Goal: Find specific page/section: Find specific page/section

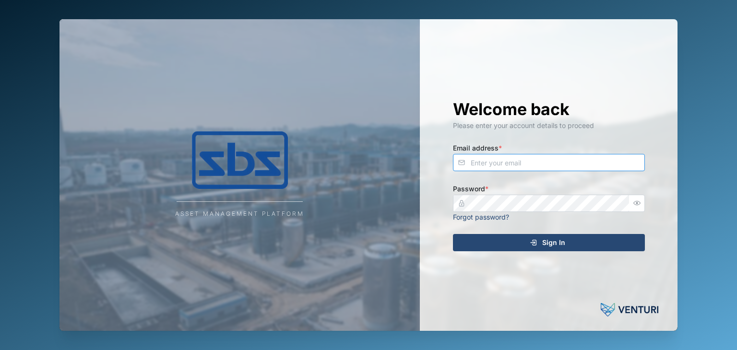
type input "[EMAIL_ADDRESS][DOMAIN_NAME]"
click at [550, 238] on span "Sign In" at bounding box center [553, 243] width 23 height 16
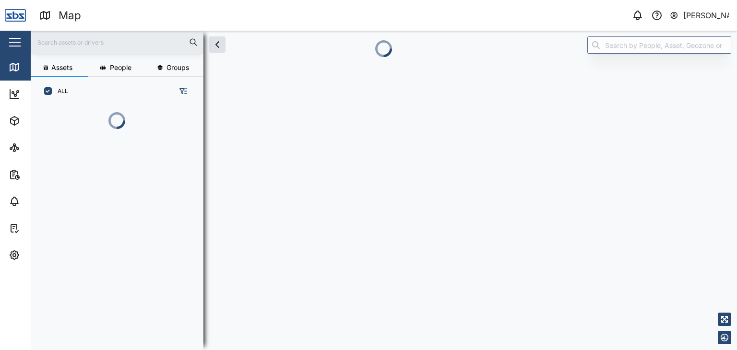
scroll to position [232, 150]
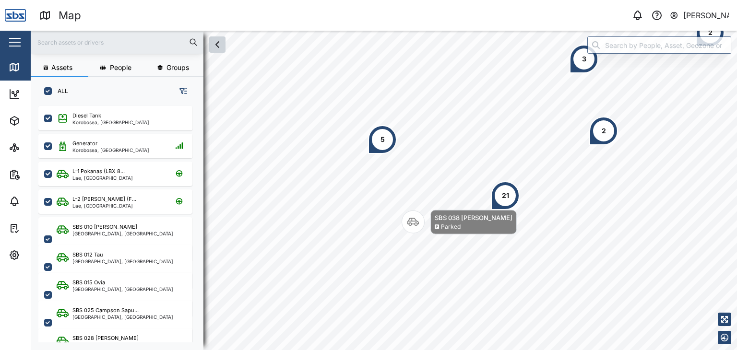
click at [221, 50] on icon "button" at bounding box center [218, 45] width 12 height 12
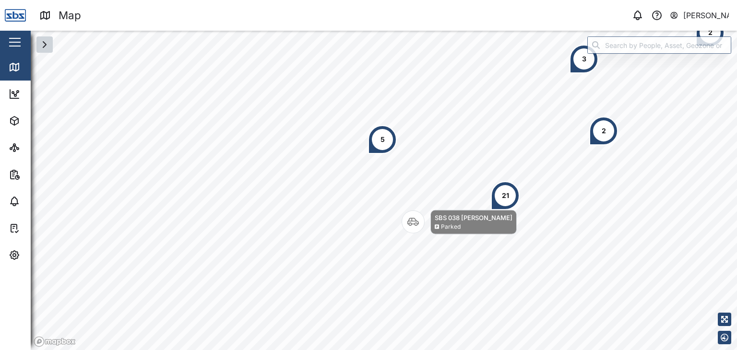
click at [48, 47] on icon "button" at bounding box center [45, 45] width 12 height 12
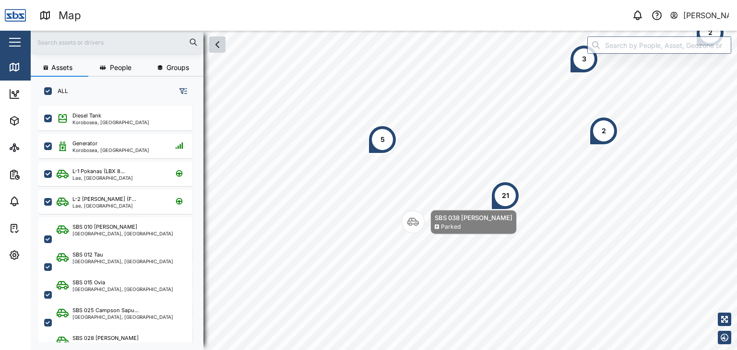
scroll to position [232, 150]
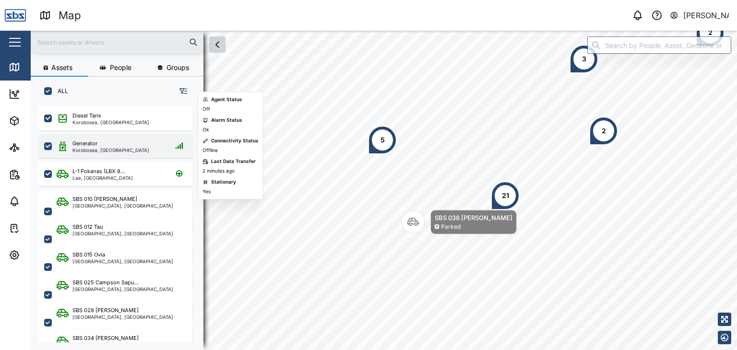
click at [126, 142] on div "Generator" at bounding box center [110, 144] width 77 height 8
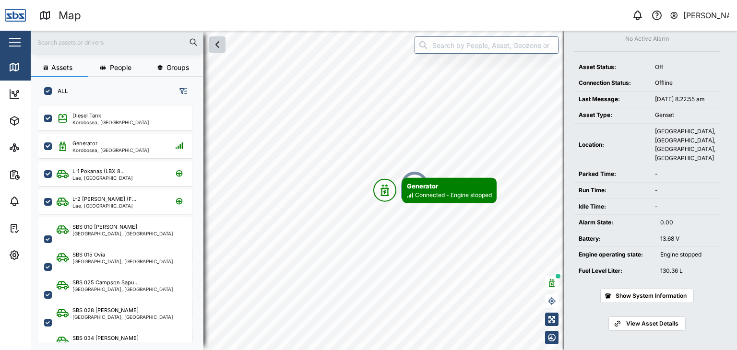
scroll to position [79, 0]
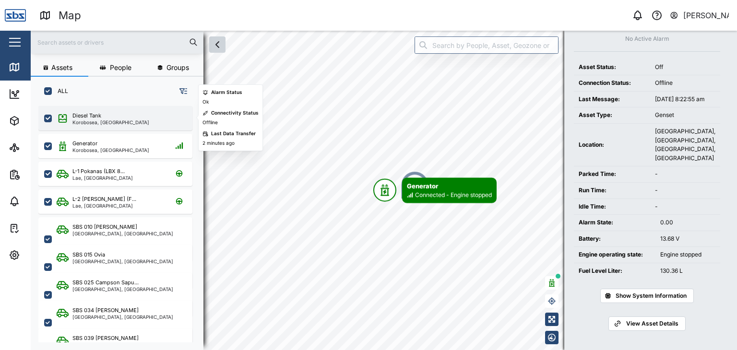
click at [111, 120] on div "Korobosea, [GEOGRAPHIC_DATA]" at bounding box center [110, 122] width 77 height 5
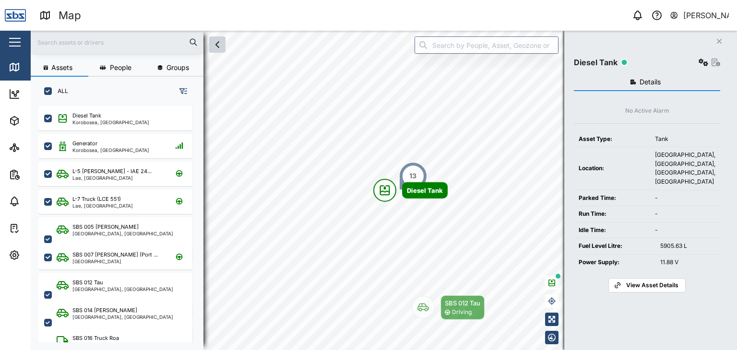
click at [54, 47] on input "text" at bounding box center [116, 42] width 161 height 14
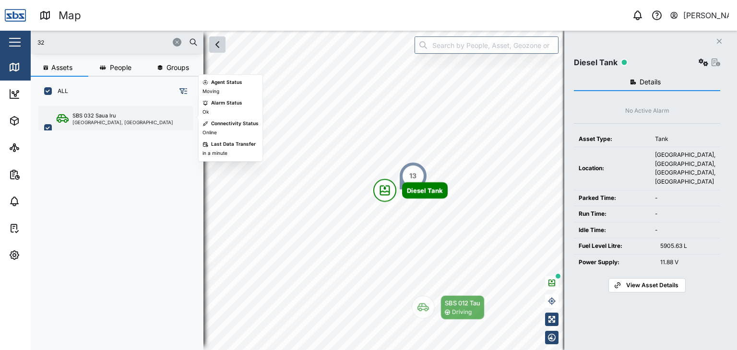
click at [104, 120] on div "[GEOGRAPHIC_DATA], [GEOGRAPHIC_DATA]" at bounding box center [122, 122] width 101 height 5
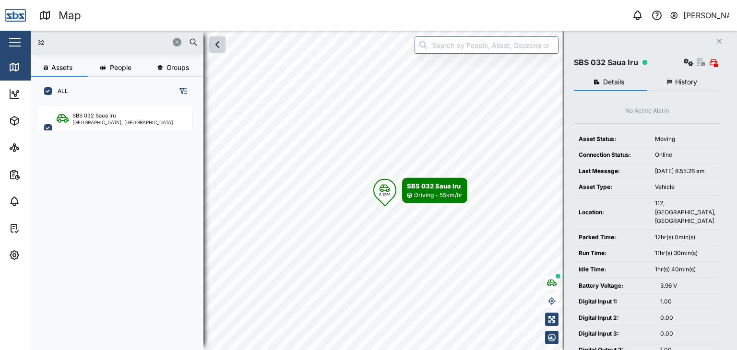
drag, startPoint x: 47, startPoint y: 42, endPoint x: 25, endPoint y: 39, distance: 21.8
click at [25, 39] on div "Map 0 [PERSON_NAME] Close Map Dashboard Assets ATS Camera Generator Personnel T…" at bounding box center [368, 175] width 737 height 350
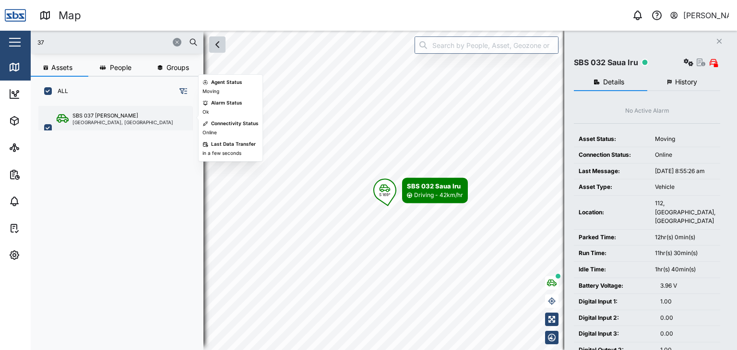
click at [114, 121] on div "[GEOGRAPHIC_DATA], [GEOGRAPHIC_DATA]" at bounding box center [122, 122] width 101 height 5
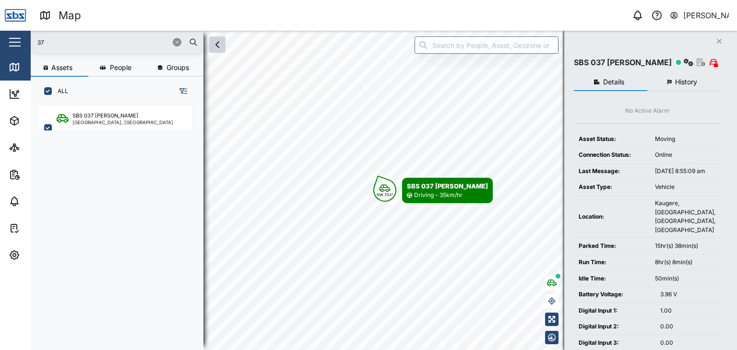
drag, startPoint x: 63, startPoint y: 41, endPoint x: 23, endPoint y: 45, distance: 40.0
click at [23, 45] on div "Map 0 [PERSON_NAME] Close Map Dashboard Assets ATS Camera Generator Personnel T…" at bounding box center [368, 175] width 737 height 350
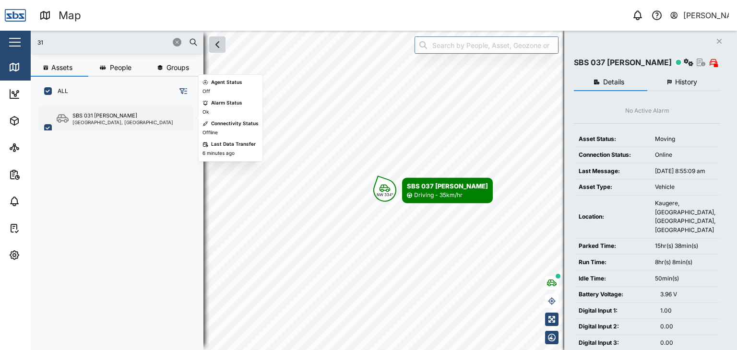
click at [92, 123] on div "[GEOGRAPHIC_DATA], [GEOGRAPHIC_DATA]" at bounding box center [122, 122] width 101 height 5
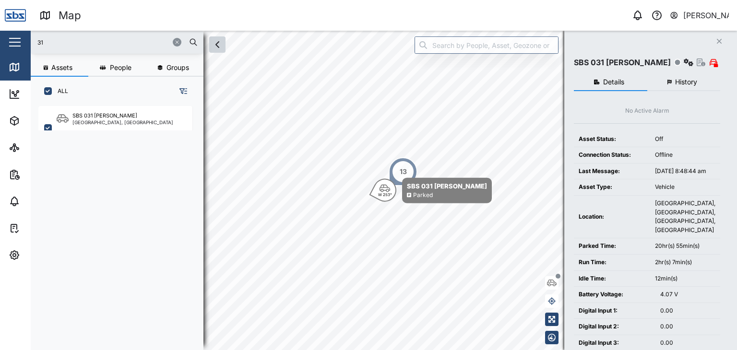
drag, startPoint x: 54, startPoint y: 45, endPoint x: 15, endPoint y: 47, distance: 38.9
click at [15, 47] on div "Map 0 [PERSON_NAME] Close Map Dashboard Assets ATS Camera Generator Personnel T…" at bounding box center [368, 175] width 737 height 350
type input "32"
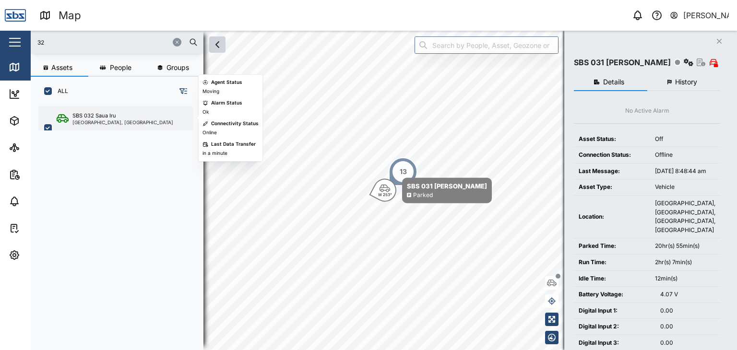
click at [107, 116] on div "SBS 032 Saua Iru" at bounding box center [94, 116] width 44 height 8
